Goal: Task Accomplishment & Management: Manage account settings

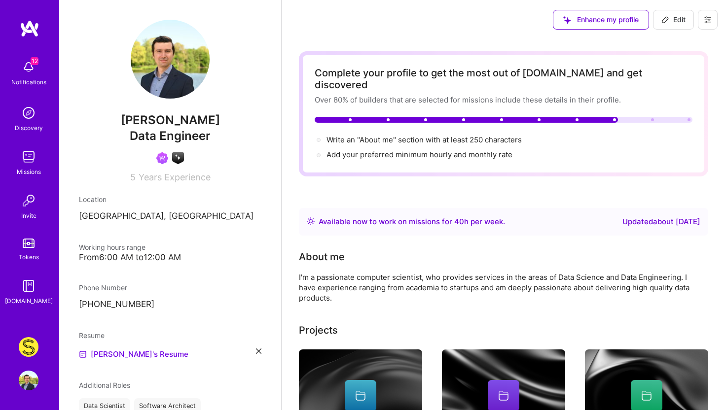
click at [27, 351] on img at bounding box center [29, 347] width 20 height 20
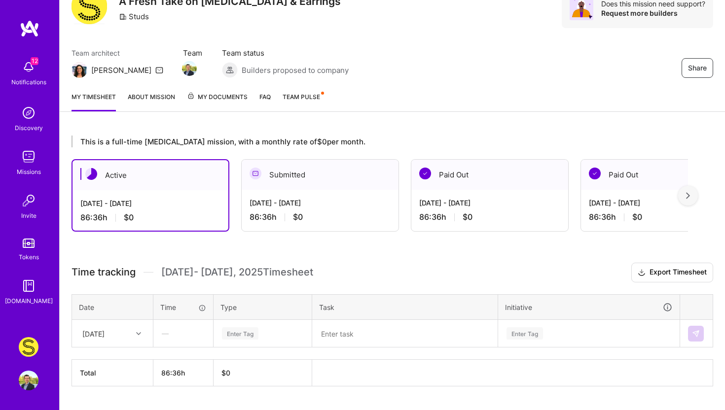
scroll to position [70, 0]
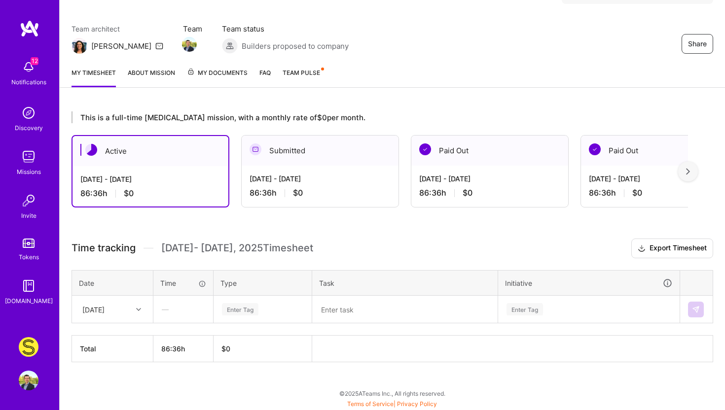
click at [208, 72] on span "My Documents" at bounding box center [217, 73] width 61 height 11
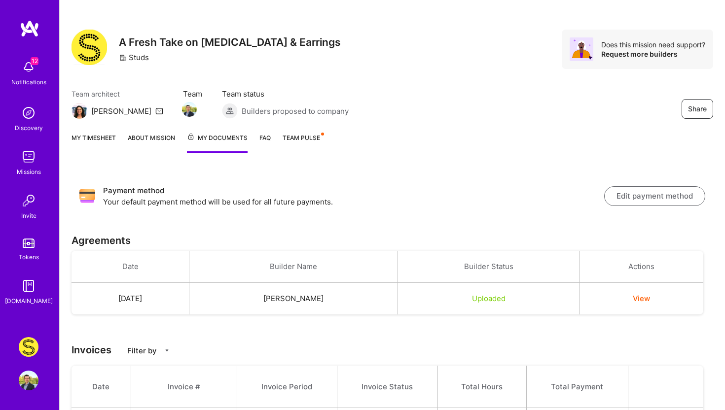
scroll to position [3, 0]
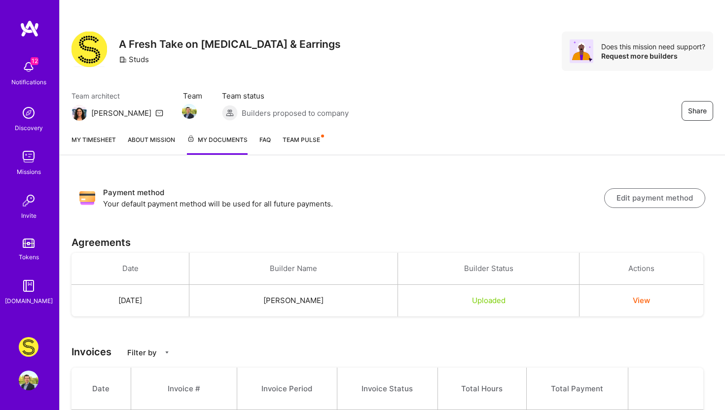
click at [94, 138] on link "My timesheet" at bounding box center [93, 145] width 44 height 20
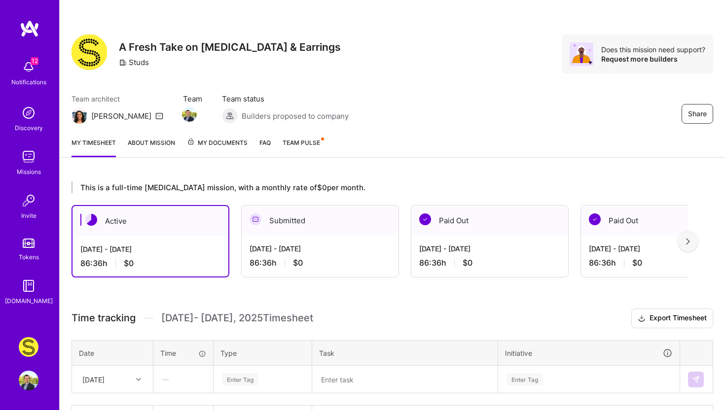
click at [341, 267] on div "86:36 h $0" at bounding box center [320, 263] width 141 height 10
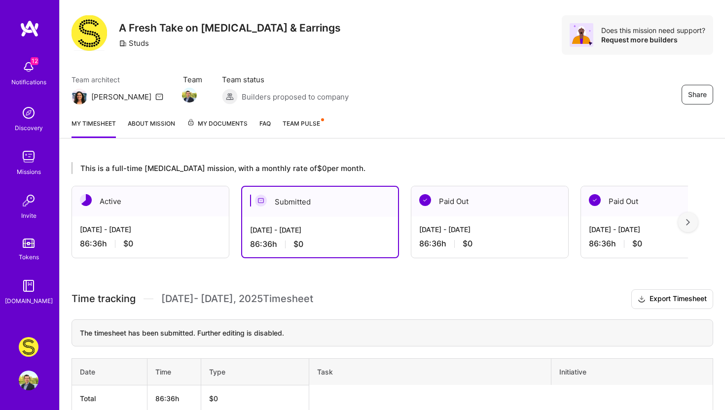
scroll to position [69, 0]
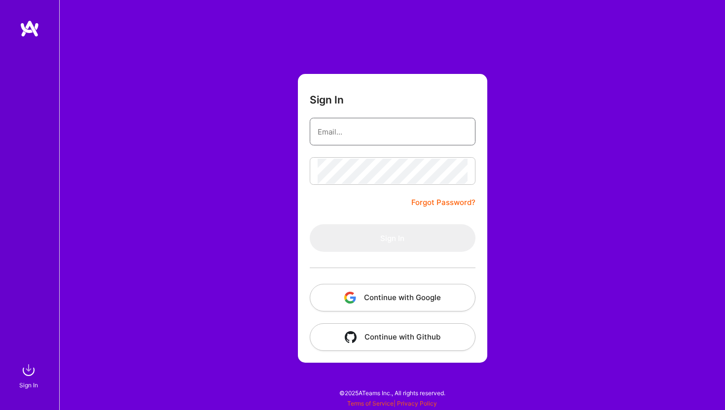
type input "[EMAIL_ADDRESS][DOMAIN_NAME]"
click at [398, 297] on button "Continue with Google" at bounding box center [393, 298] width 166 height 28
